Goal: Transaction & Acquisition: Purchase product/service

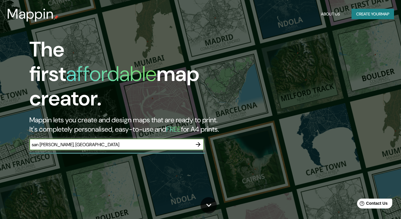
type input "san [PERSON_NAME], [GEOGRAPHIC_DATA]"
click at [198, 141] on icon "button" at bounding box center [198, 144] width 7 height 7
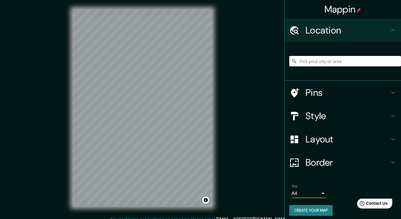
click at [319, 62] on input "Pick your city or area" at bounding box center [345, 61] width 112 height 10
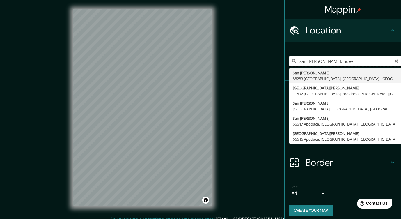
drag, startPoint x: 342, startPoint y: 62, endPoint x: 284, endPoint y: 62, distance: 57.9
click at [284, 62] on div "Mappin Location [GEOGRAPHIC_DATA][PERSON_NAME], [GEOGRAPHIC_DATA][PERSON_NAME] …" at bounding box center [200, 112] width 401 height 225
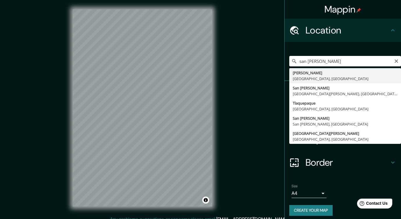
type input "[PERSON_NAME], [GEOGRAPHIC_DATA], [GEOGRAPHIC_DATA]"
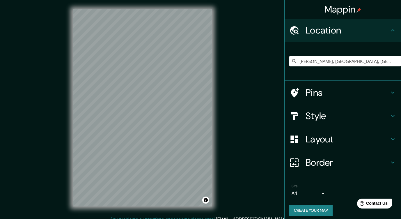
click at [376, 94] on h4 "Pins" at bounding box center [348, 93] width 84 height 12
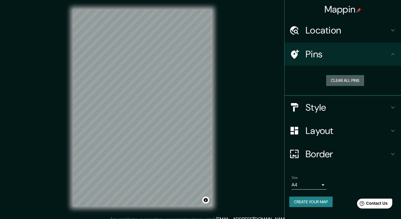
click at [350, 81] on button "Clear all pins" at bounding box center [345, 80] width 38 height 11
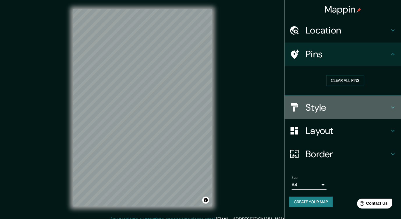
click at [371, 105] on h4 "Style" at bounding box center [348, 108] width 84 height 12
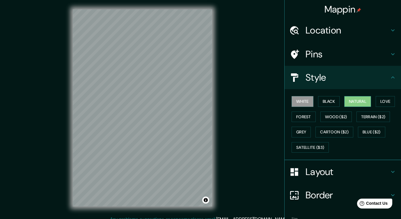
click at [371, 102] on button "Natural" at bounding box center [357, 101] width 27 height 11
click at [334, 117] on button "Wood ($2)" at bounding box center [336, 117] width 31 height 11
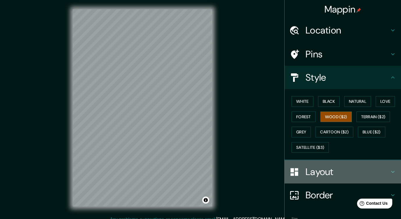
click at [358, 175] on h4 "Layout" at bounding box center [348, 172] width 84 height 12
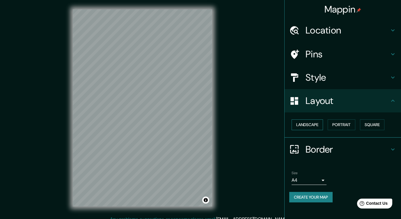
click at [319, 124] on button "Landscape" at bounding box center [307, 124] width 31 height 11
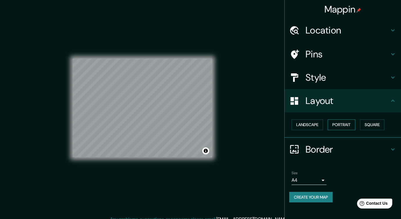
click at [348, 123] on button "Portrait" at bounding box center [342, 124] width 28 height 11
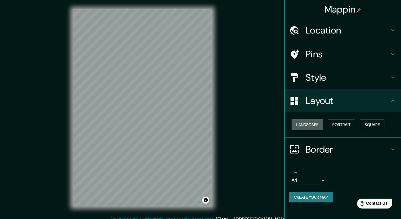
click at [321, 123] on button "Landscape" at bounding box center [307, 124] width 31 height 11
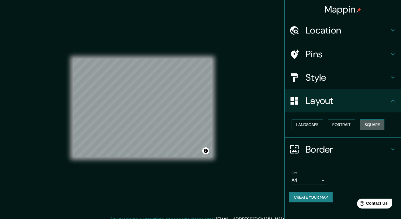
click at [376, 123] on button "Square" at bounding box center [372, 124] width 24 height 11
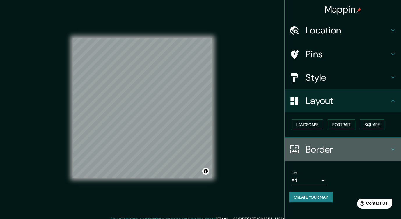
click at [340, 152] on h4 "Border" at bounding box center [348, 150] width 84 height 12
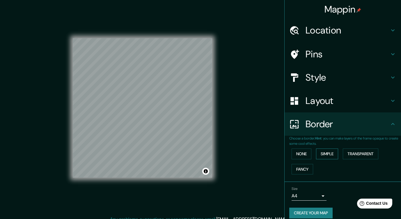
click at [331, 155] on button "Simple" at bounding box center [327, 153] width 22 height 11
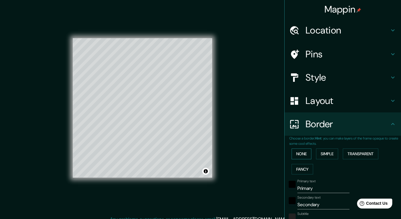
click at [303, 155] on button "None" at bounding box center [302, 153] width 20 height 11
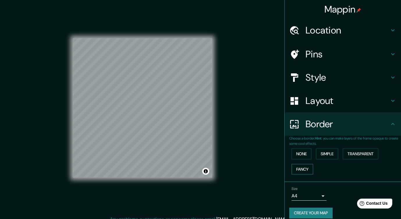
click at [307, 167] on button "Fancy" at bounding box center [303, 169] width 22 height 11
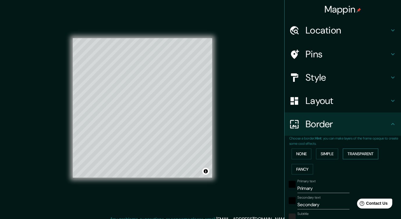
click at [360, 153] on button "Transparent" at bounding box center [361, 153] width 36 height 11
click at [306, 158] on button "None" at bounding box center [302, 153] width 20 height 11
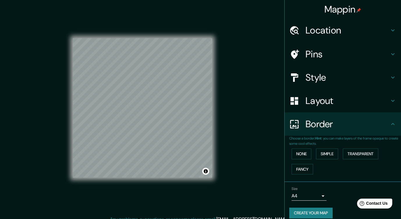
click at [334, 74] on h4 "Style" at bounding box center [348, 78] width 84 height 12
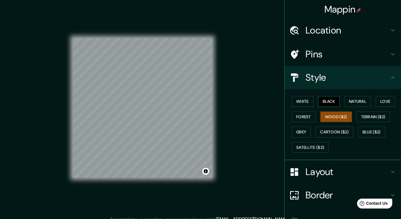
click at [326, 101] on button "Black" at bounding box center [329, 101] width 22 height 11
click at [309, 99] on button "White" at bounding box center [303, 101] width 22 height 11
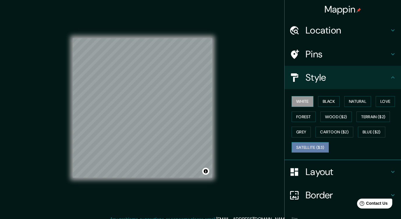
click at [311, 147] on button "Satellite ($3)" at bounding box center [310, 147] width 37 height 11
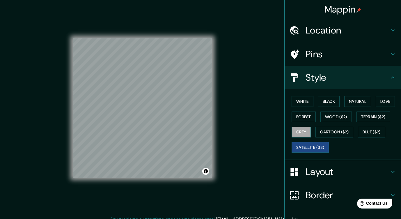
click at [306, 133] on button "Grey" at bounding box center [301, 132] width 19 height 11
click at [323, 147] on button "Satellite ($3)" at bounding box center [310, 147] width 37 height 11
click at [342, 135] on button "Cartoon ($2)" at bounding box center [335, 132] width 38 height 11
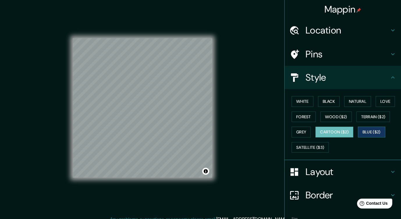
click at [381, 130] on button "Blue ($2)" at bounding box center [371, 132] width 27 height 11
click at [348, 131] on button "Cartoon ($2)" at bounding box center [335, 132] width 38 height 11
click at [376, 114] on button "Terrain ($2)" at bounding box center [374, 117] width 34 height 11
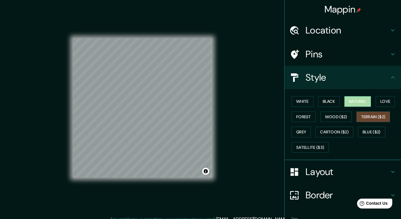
click at [355, 105] on button "Natural" at bounding box center [357, 101] width 27 height 11
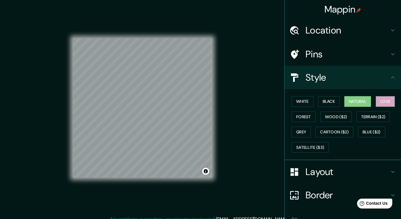
click at [385, 102] on button "Love" at bounding box center [385, 101] width 19 height 11
click at [332, 104] on button "Black" at bounding box center [329, 101] width 22 height 11
click at [355, 103] on button "Natural" at bounding box center [357, 101] width 27 height 11
click at [330, 120] on button "Wood ($2)" at bounding box center [336, 117] width 31 height 11
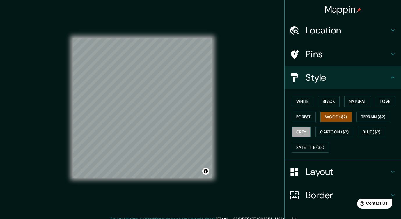
click at [300, 131] on button "Grey" at bounding box center [301, 132] width 19 height 11
